Goal: Task Accomplishment & Management: Manage account settings

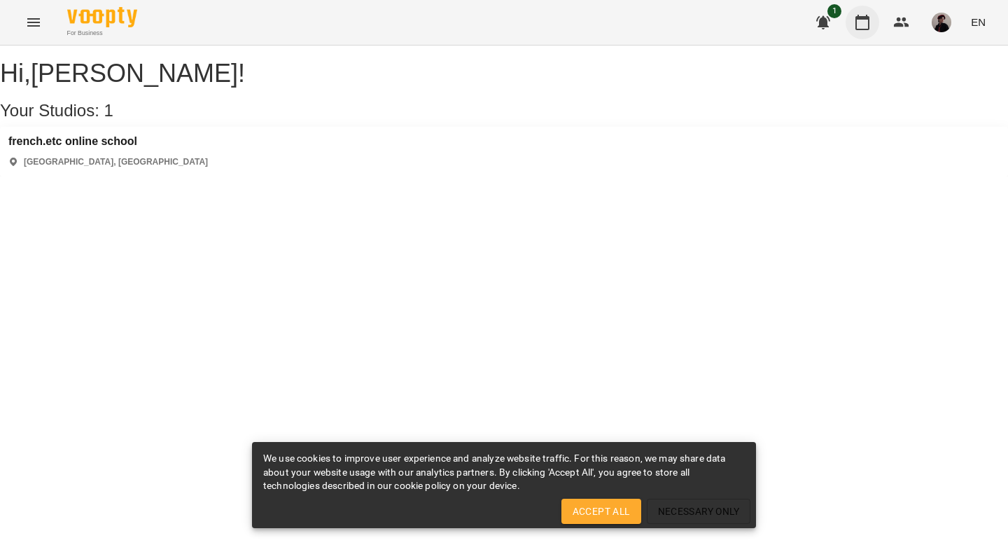
click at [868, 27] on icon "button" at bounding box center [862, 22] width 17 height 17
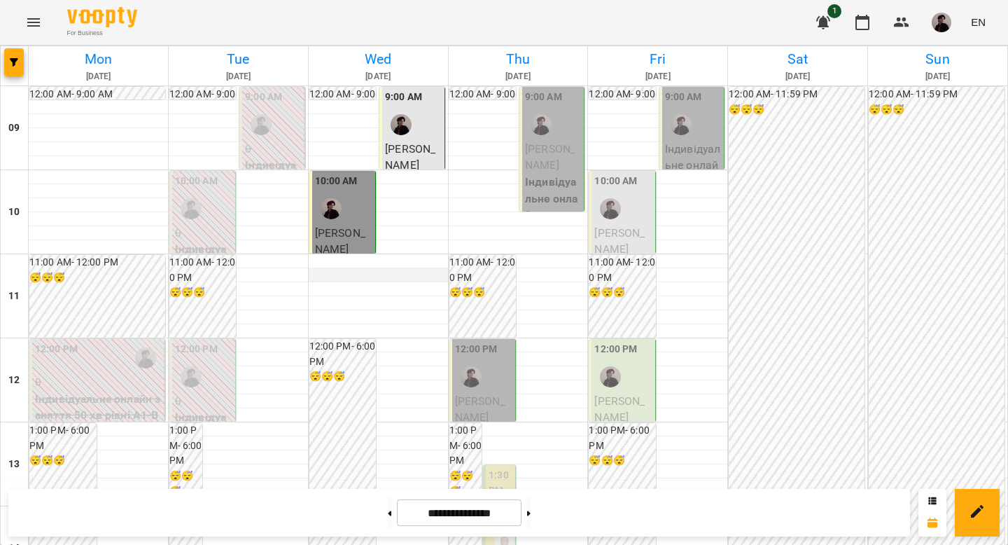
scroll to position [781, 0]
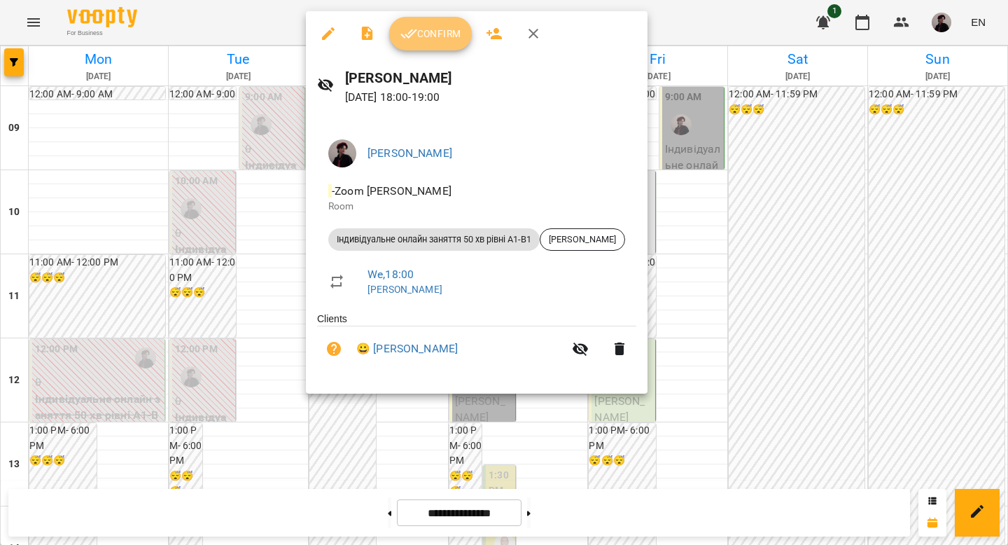
click at [440, 39] on span "Confirm" at bounding box center [431, 33] width 60 height 17
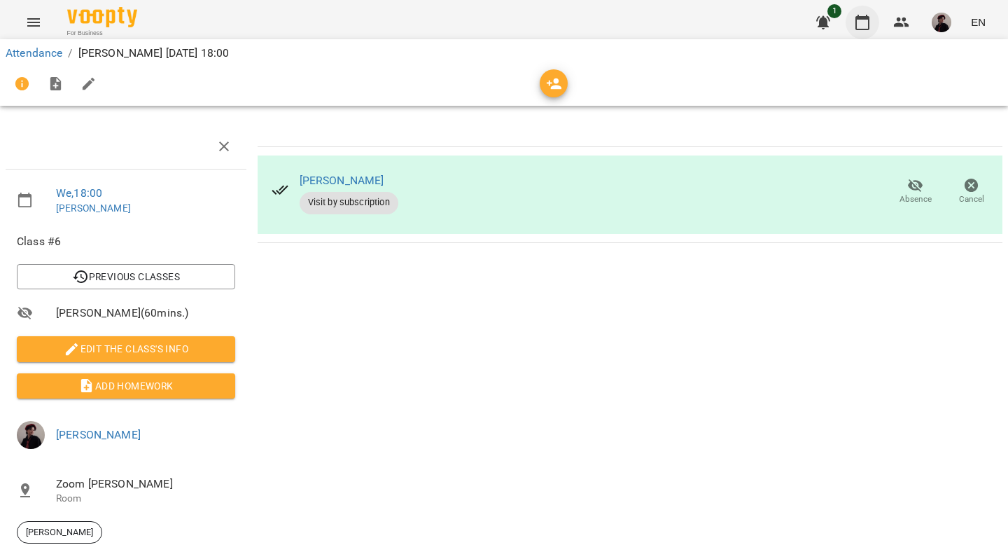
click at [864, 24] on icon "button" at bounding box center [862, 22] width 17 height 17
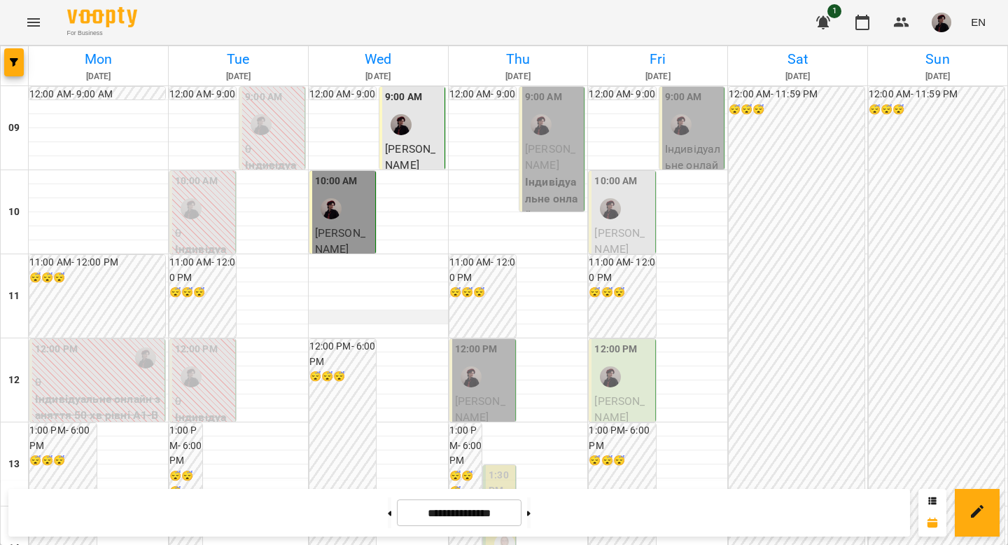
scroll to position [781, 0]
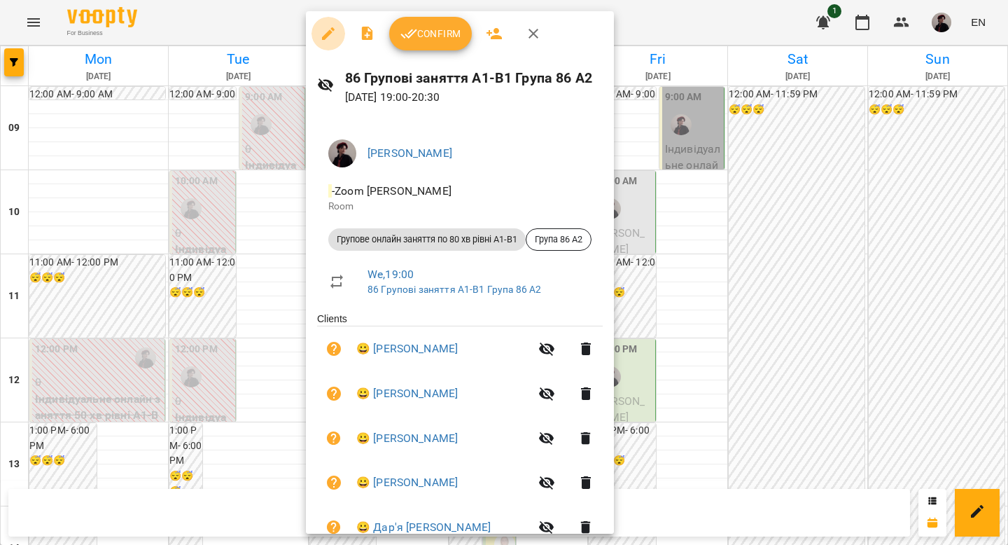
click at [330, 31] on icon "button" at bounding box center [328, 33] width 17 height 17
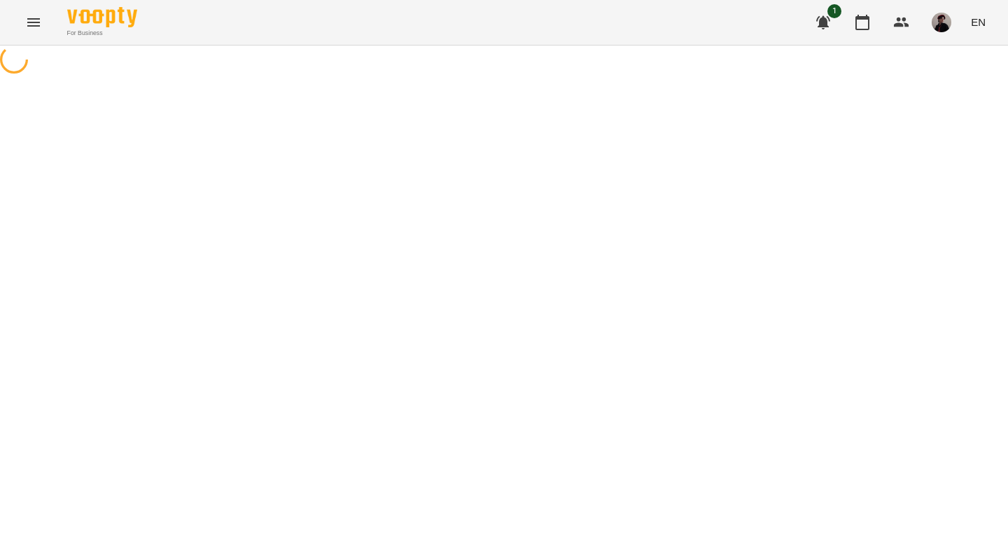
select select "**********"
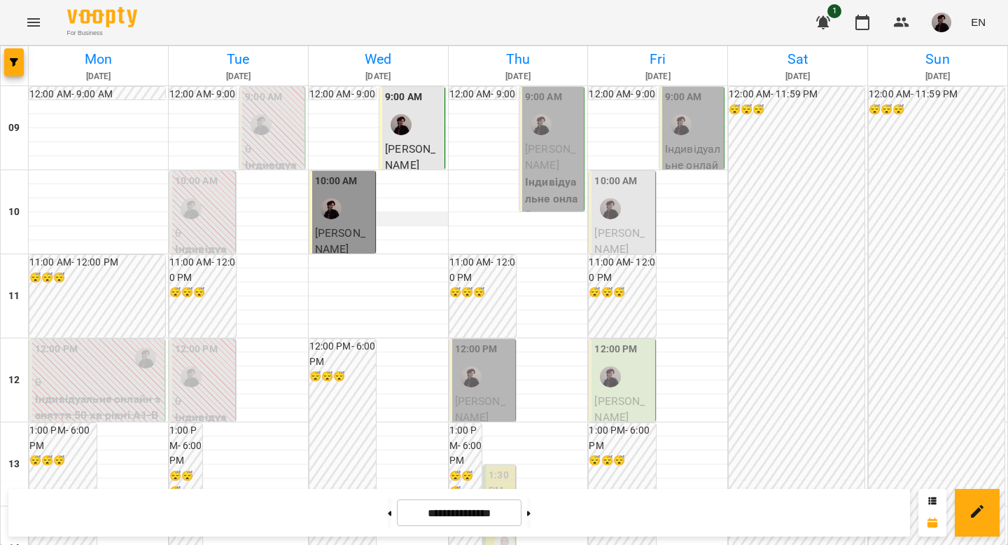
scroll to position [781, 0]
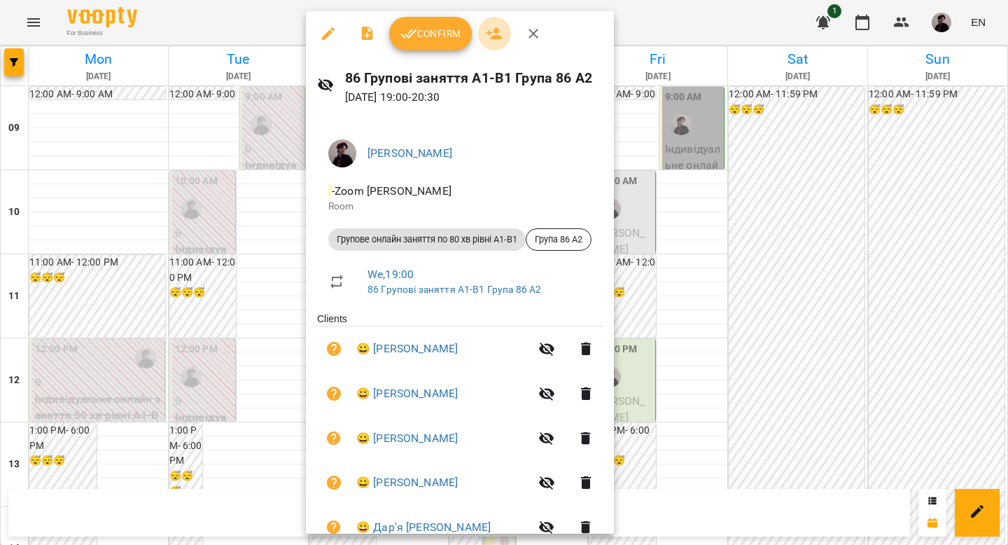
click at [496, 32] on icon "button" at bounding box center [494, 33] width 15 height 11
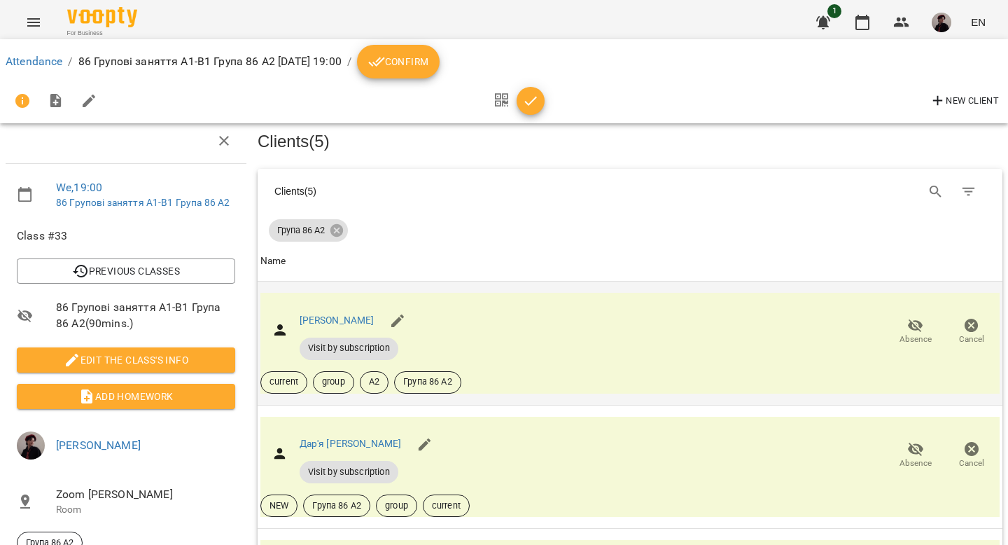
scroll to position [417, 0]
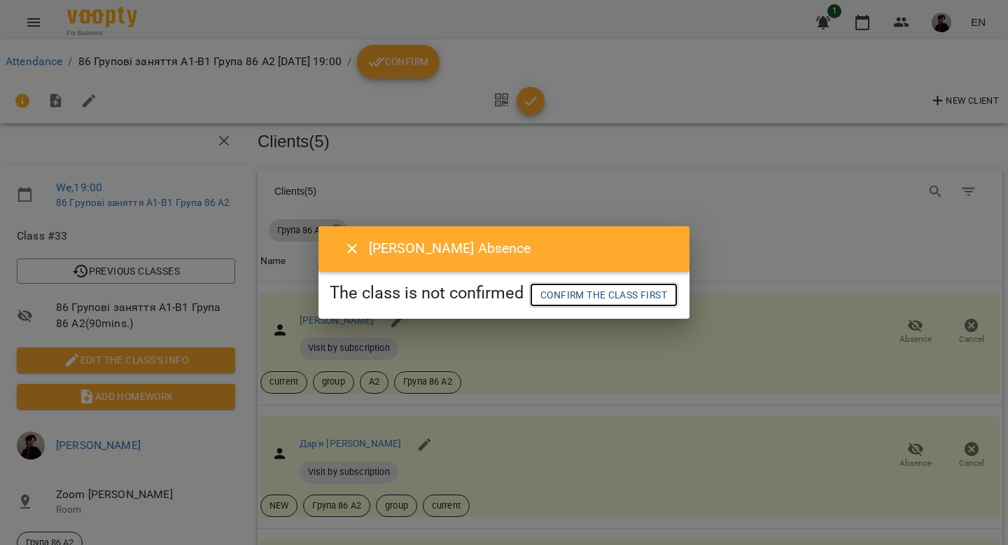
click at [667, 296] on span "Confirm the class first" at bounding box center [604, 294] width 127 height 17
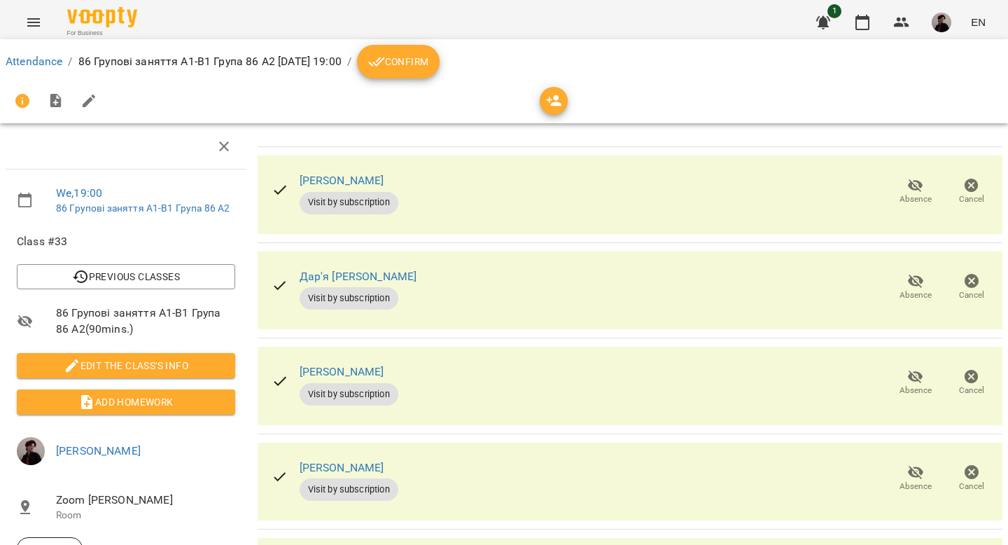
scroll to position [165, 0]
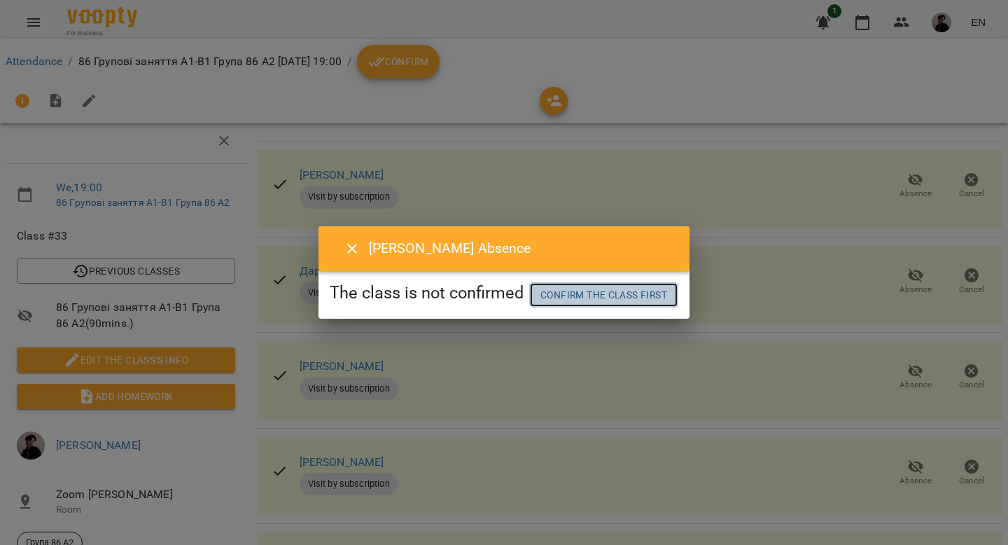
click at [643, 284] on link "Confirm the class first" at bounding box center [603, 294] width 149 height 25
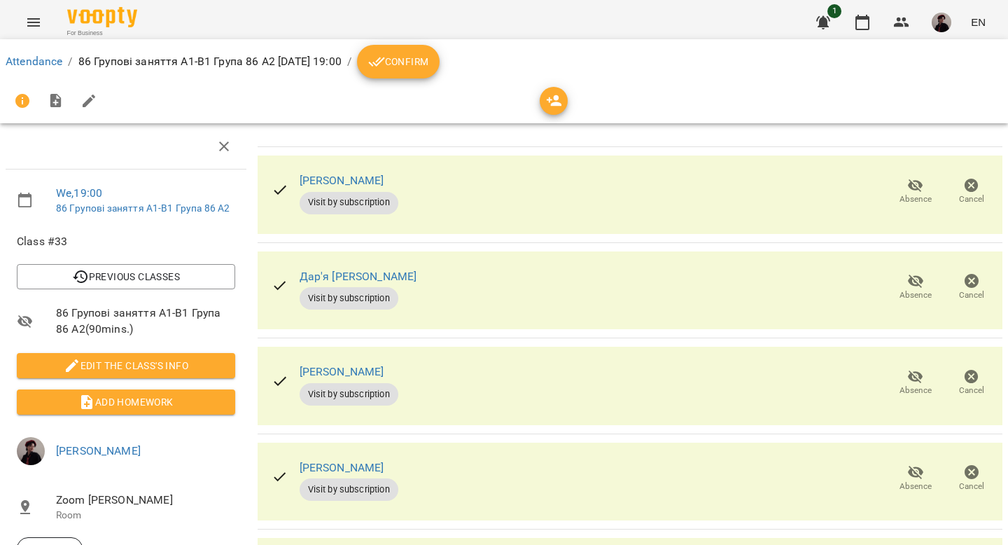
click at [440, 71] on button "Confirm" at bounding box center [398, 62] width 83 height 34
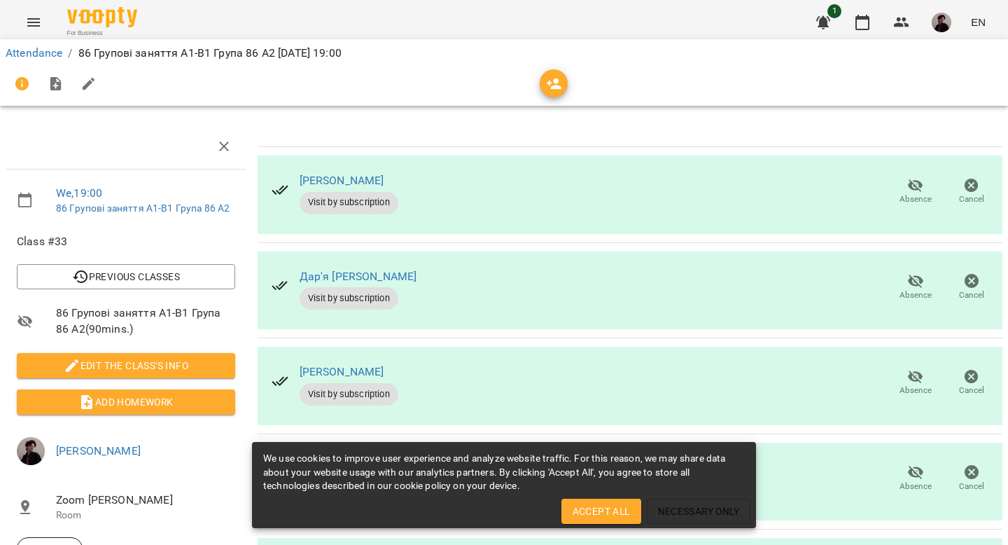
click at [593, 505] on span "Accept All" at bounding box center [601, 511] width 57 height 17
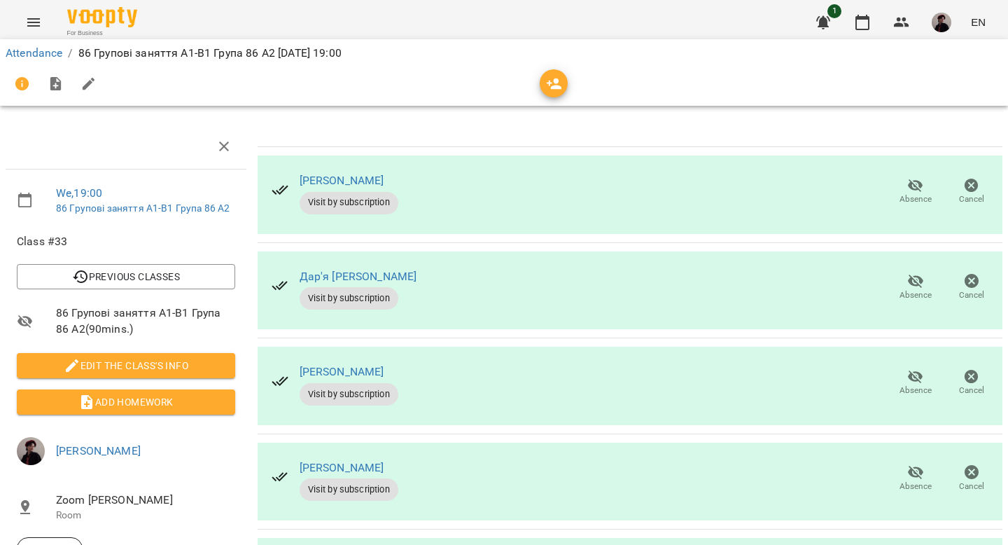
scroll to position [165, 0]
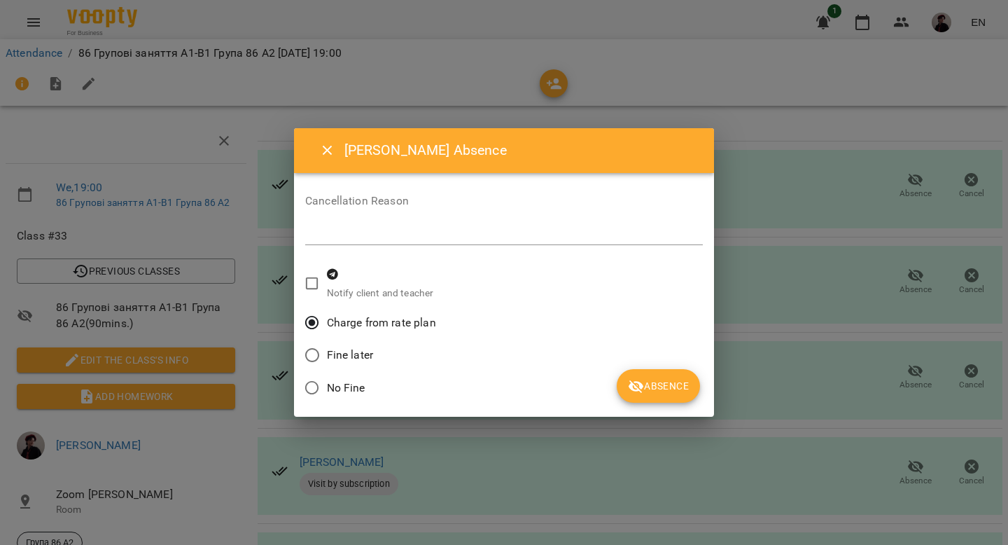
click at [655, 382] on span "Absence" at bounding box center [658, 385] width 61 height 17
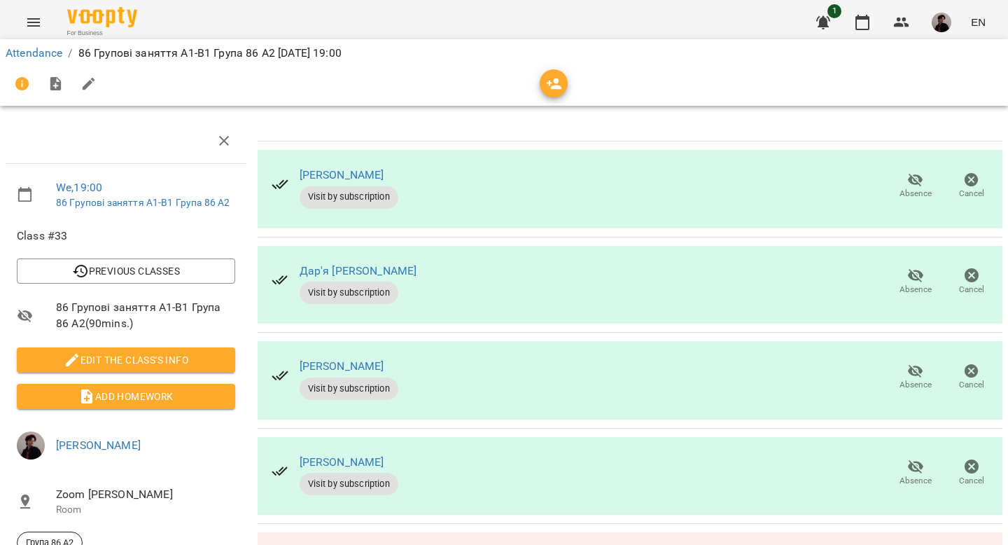
scroll to position [58, 0]
click at [908, 365] on icon "button" at bounding box center [915, 371] width 15 height 13
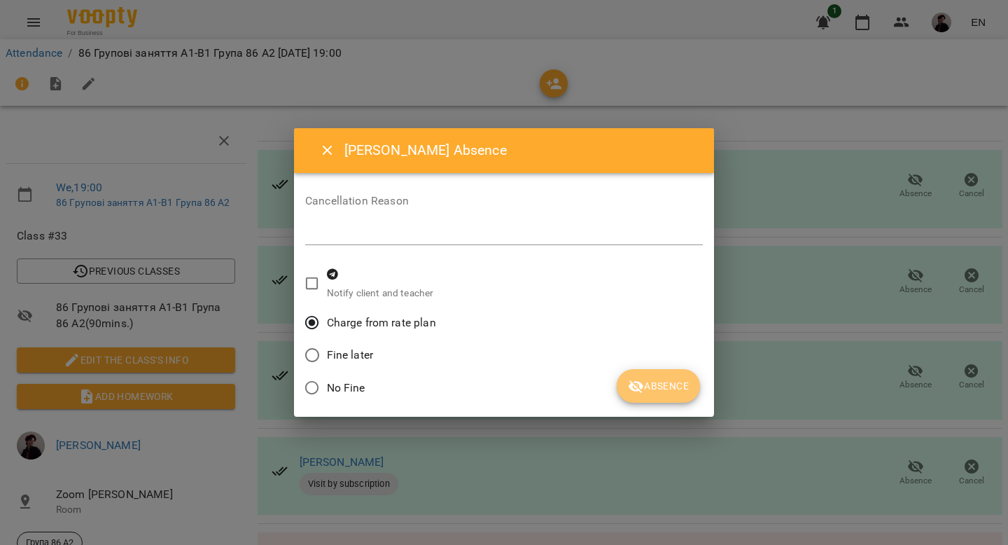
click at [655, 383] on span "Absence" at bounding box center [658, 385] width 61 height 17
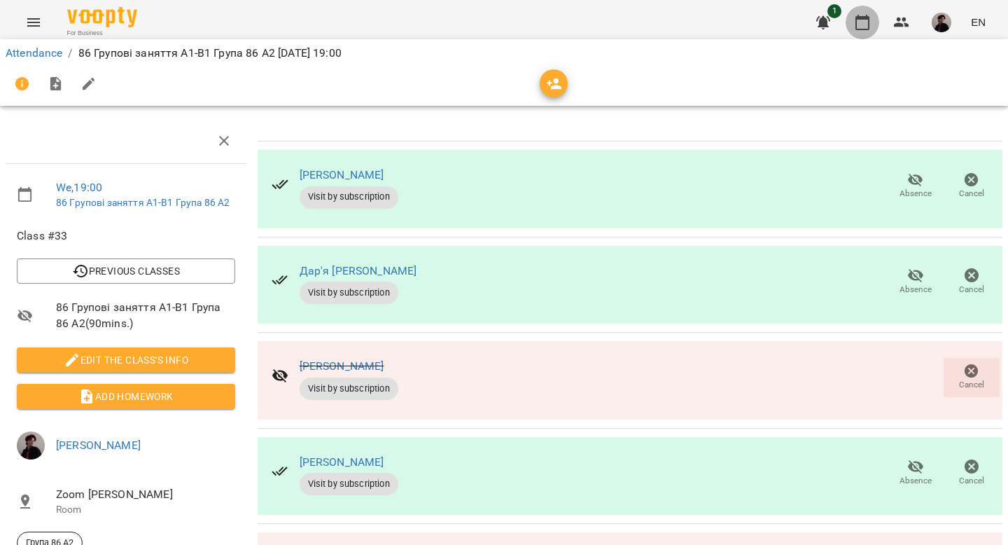
click at [860, 30] on icon "button" at bounding box center [862, 22] width 17 height 17
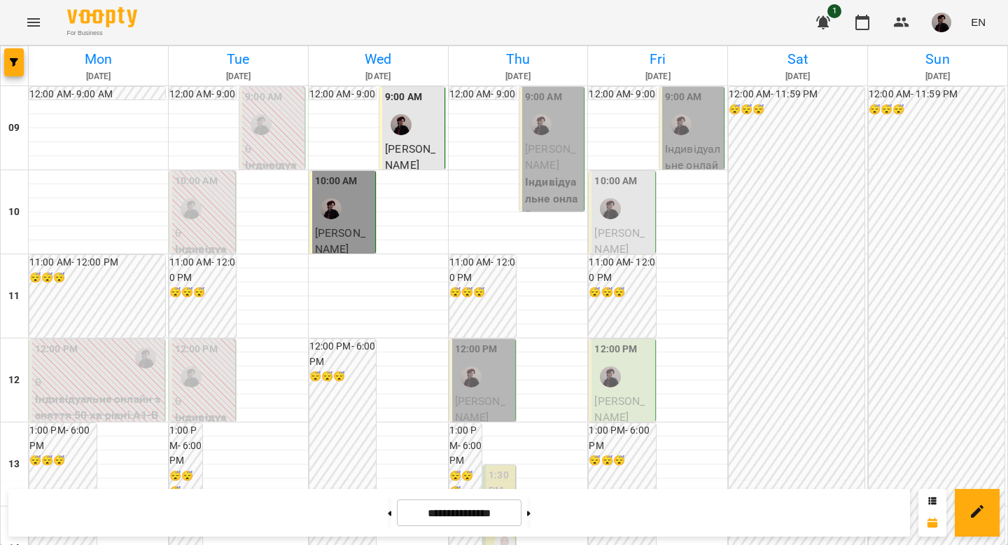
click at [548, 165] on p "[PERSON_NAME]" at bounding box center [553, 157] width 56 height 33
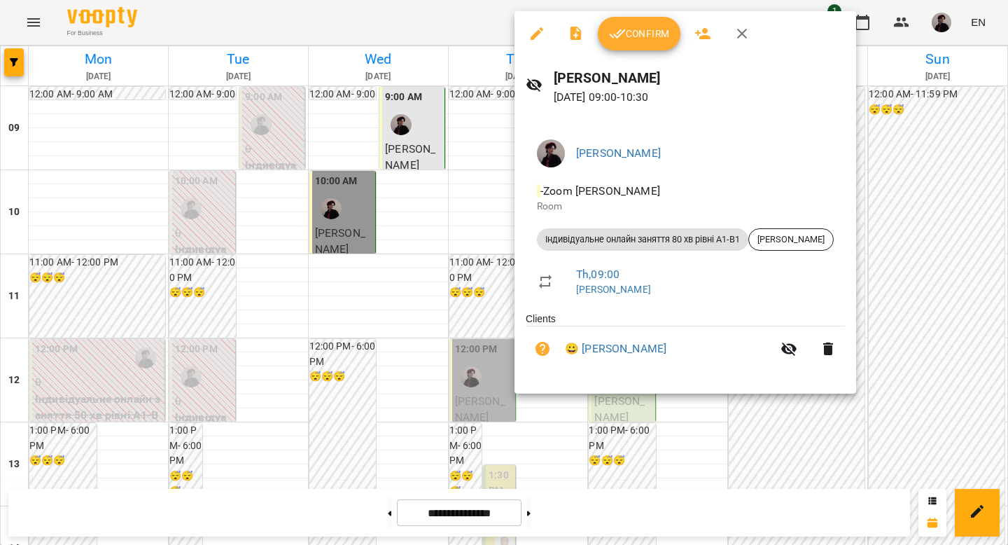
click at [639, 39] on span "Confirm" at bounding box center [639, 33] width 60 height 17
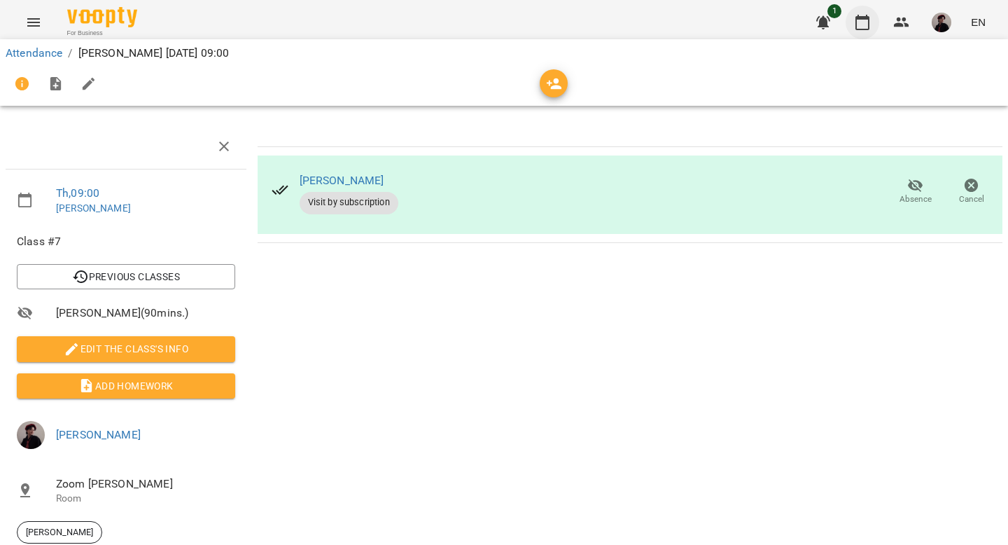
click at [870, 26] on icon "button" at bounding box center [862, 22] width 17 height 17
